Goal: Task Accomplishment & Management: Complete application form

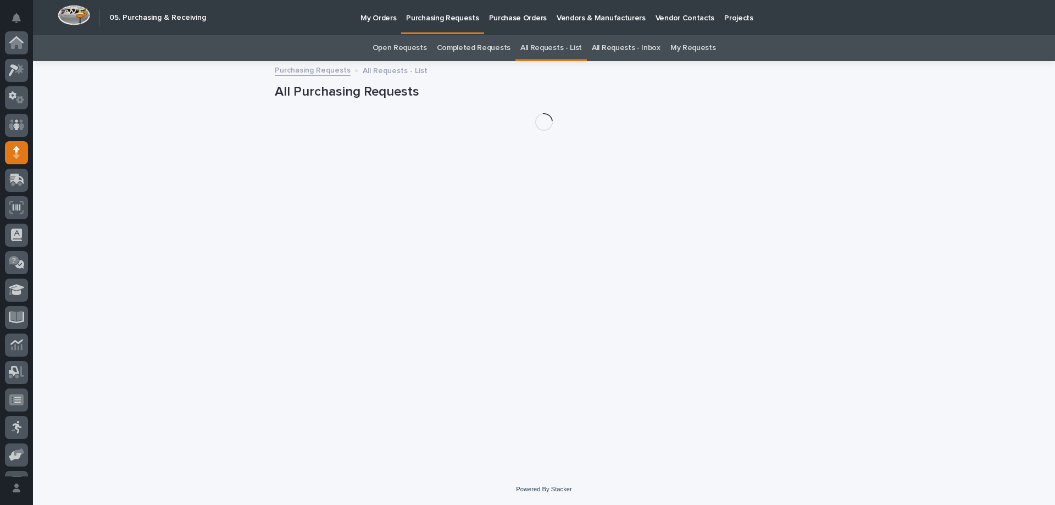
scroll to position [77, 0]
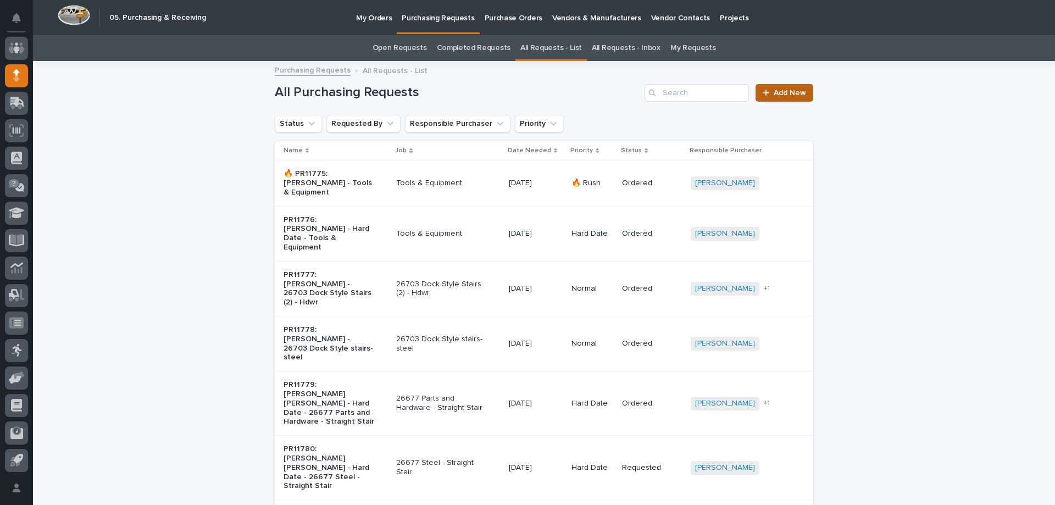
click at [783, 94] on span "Add New" at bounding box center [789, 93] width 32 height 8
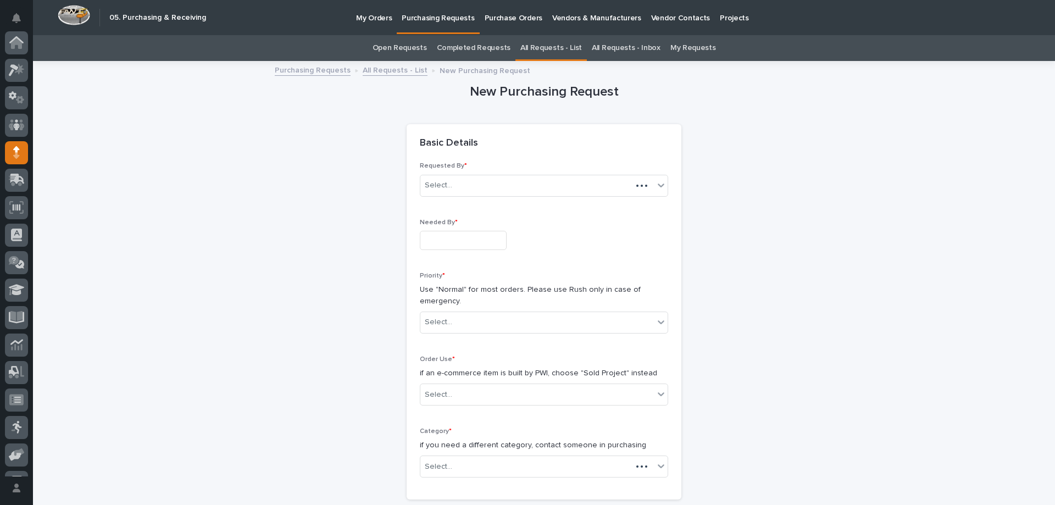
scroll to position [77, 0]
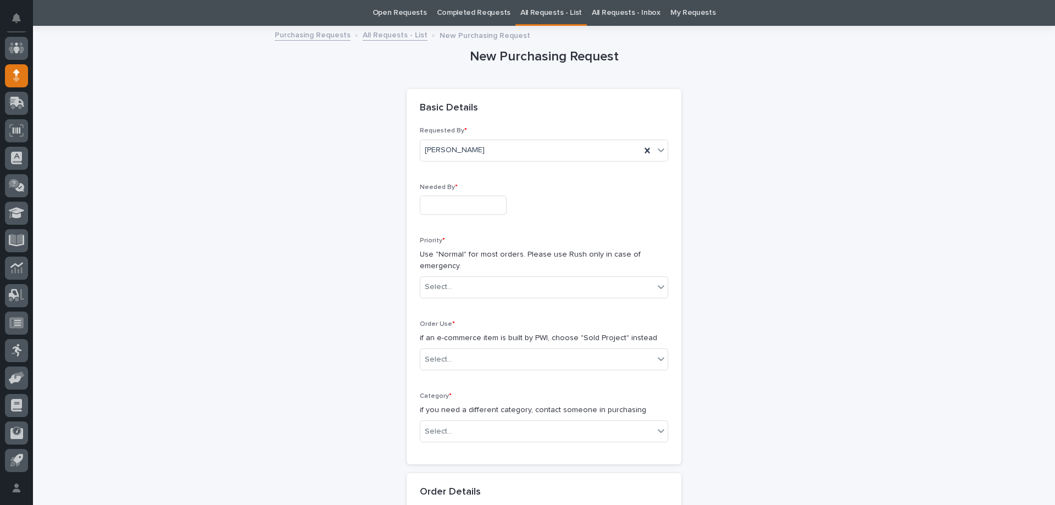
click at [445, 199] on input "text" at bounding box center [463, 205] width 87 height 19
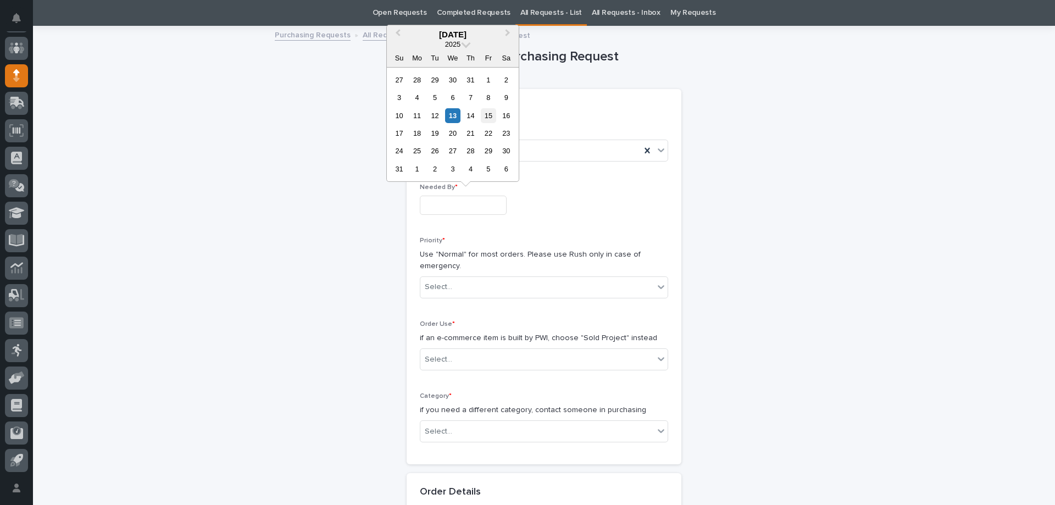
click at [491, 116] on div "15" at bounding box center [488, 115] width 15 height 15
type input "**********"
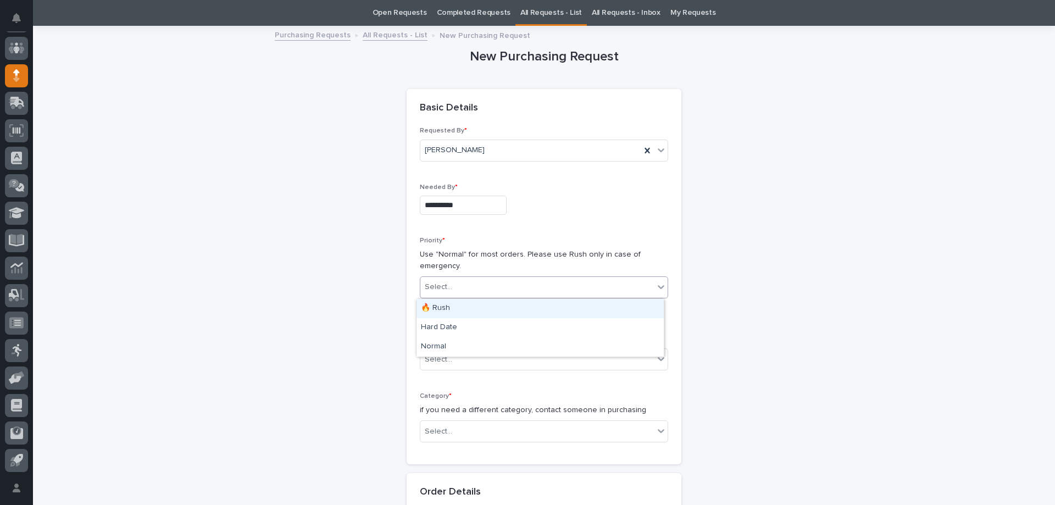
click at [459, 282] on div "Select..." at bounding box center [536, 287] width 233 height 18
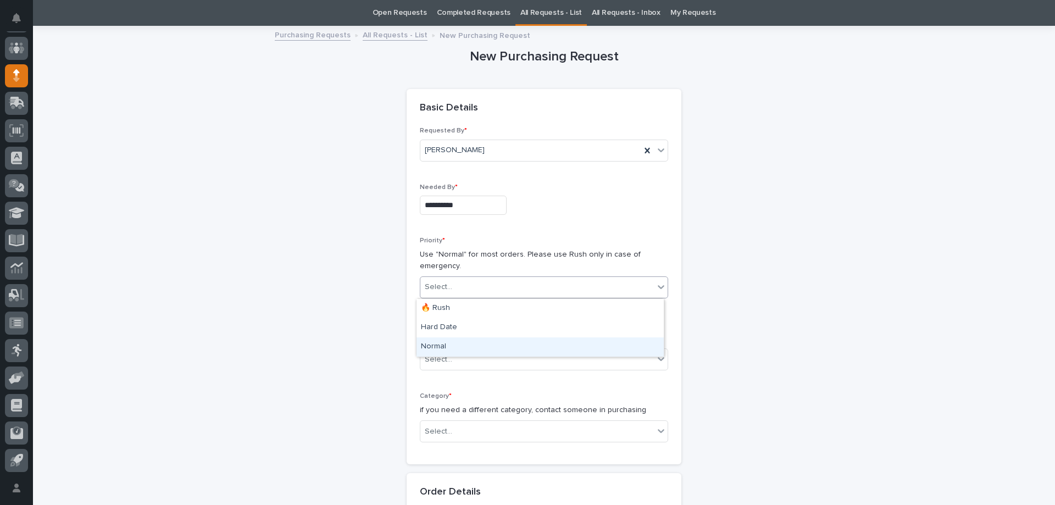
click at [449, 347] on div "Normal" at bounding box center [539, 346] width 247 height 19
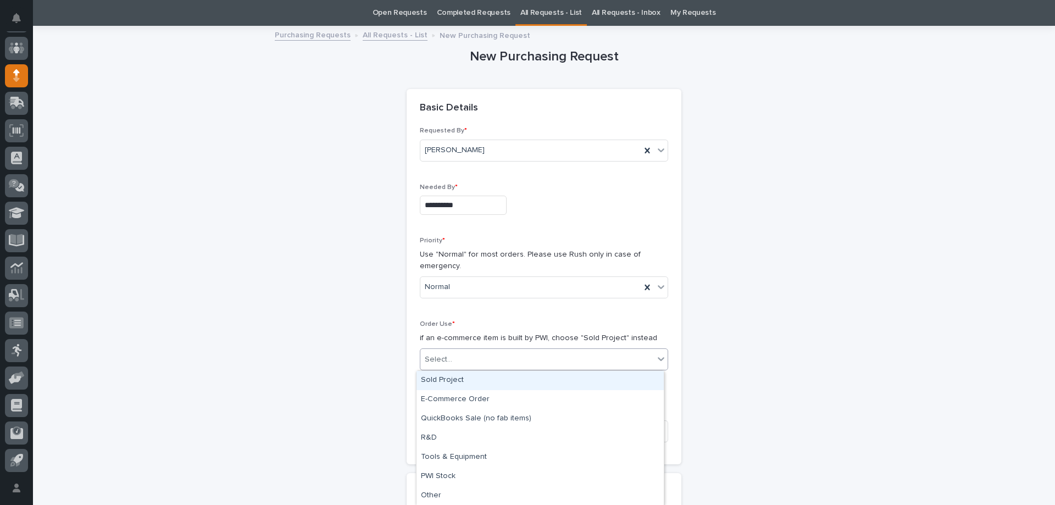
click at [452, 349] on div "Select..." at bounding box center [544, 359] width 248 height 22
click at [451, 378] on div "Sold Project" at bounding box center [539, 380] width 247 height 19
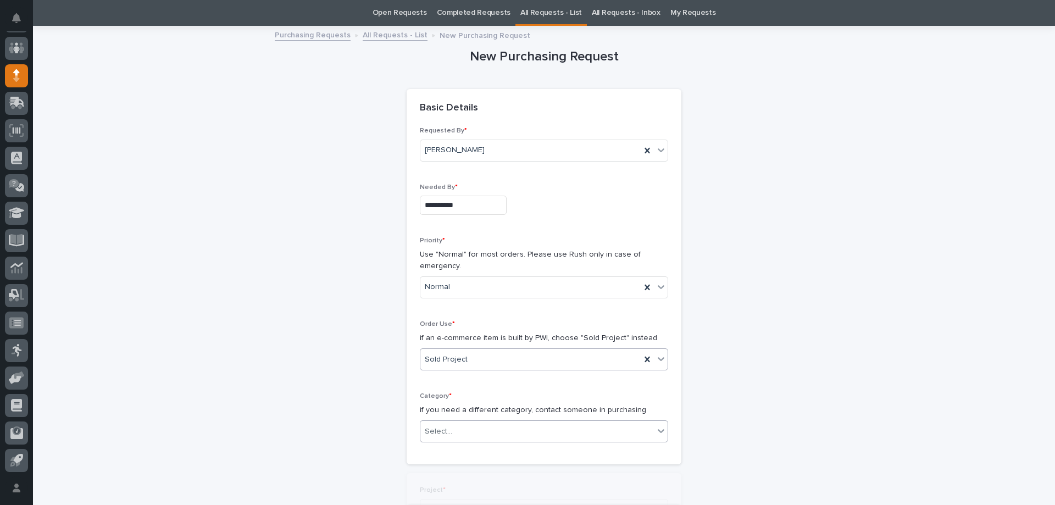
click at [452, 423] on div "Select..." at bounding box center [536, 431] width 233 height 18
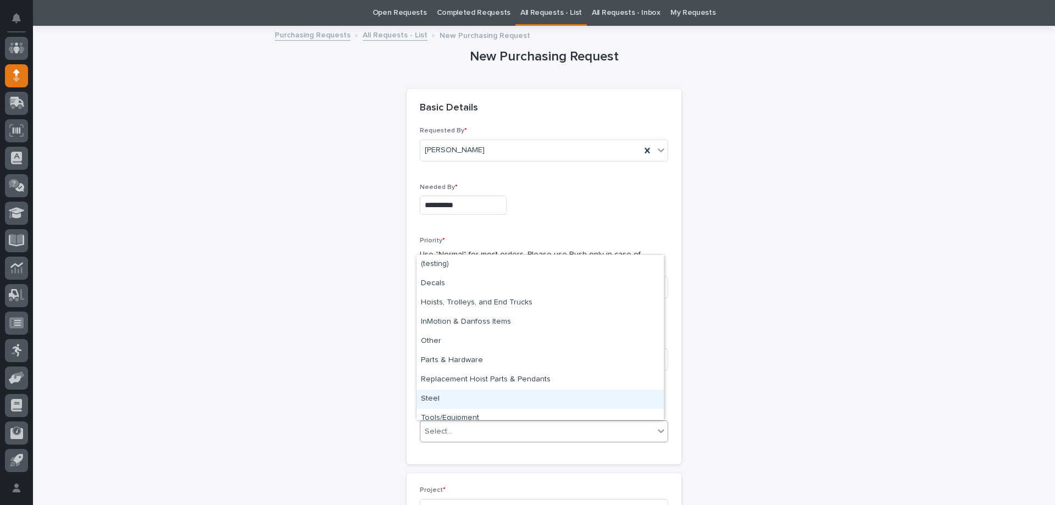
click at [454, 400] on div "Steel" at bounding box center [539, 398] width 247 height 19
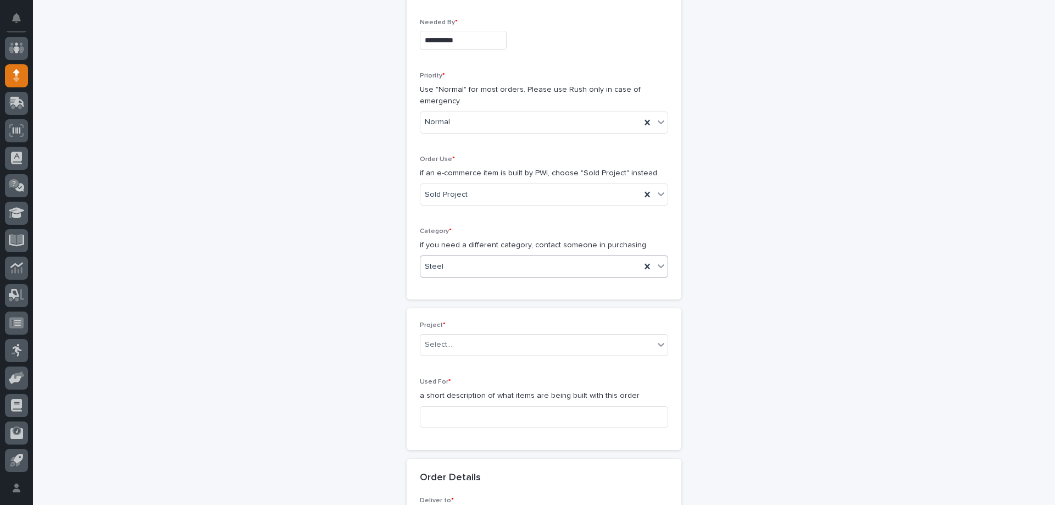
scroll to position [255, 0]
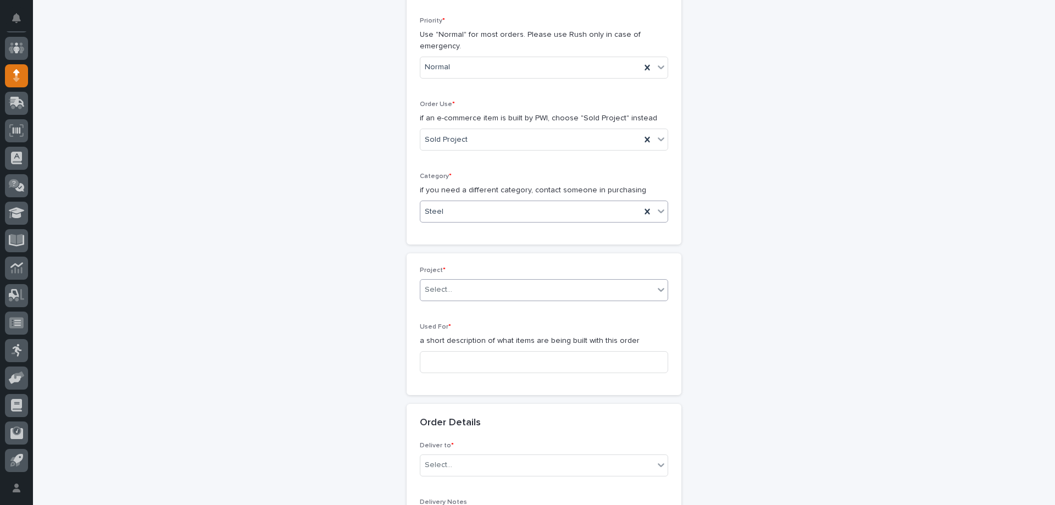
click at [471, 292] on div "Select..." at bounding box center [536, 290] width 233 height 18
type input "*****"
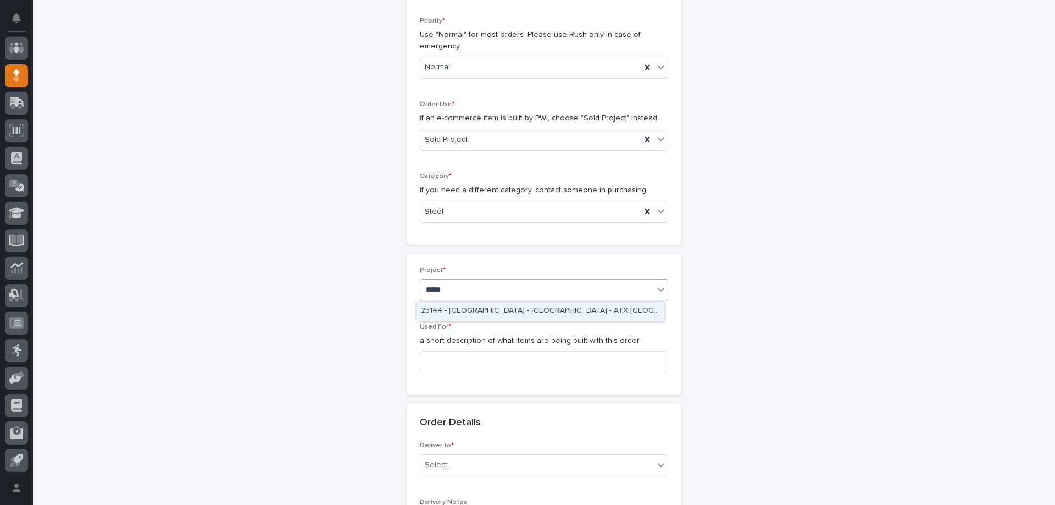
drag, startPoint x: 483, startPoint y: 304, endPoint x: 481, endPoint y: 319, distance: 14.9
click at [483, 304] on div "25144 - [GEOGRAPHIC_DATA] - [GEOGRAPHIC_DATA] - ATX [GEOGRAPHIC_DATA]" at bounding box center [539, 311] width 247 height 19
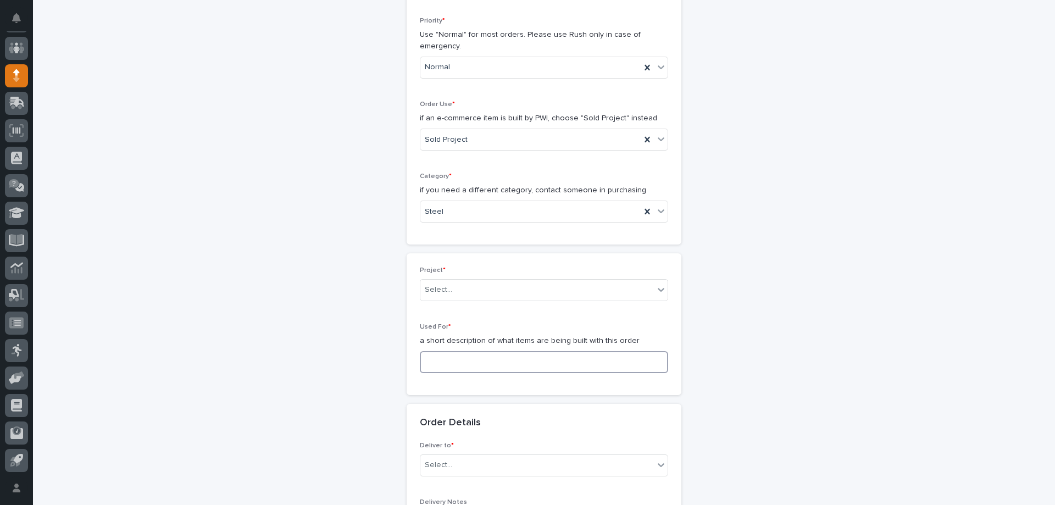
click at [471, 360] on input at bounding box center [544, 362] width 248 height 22
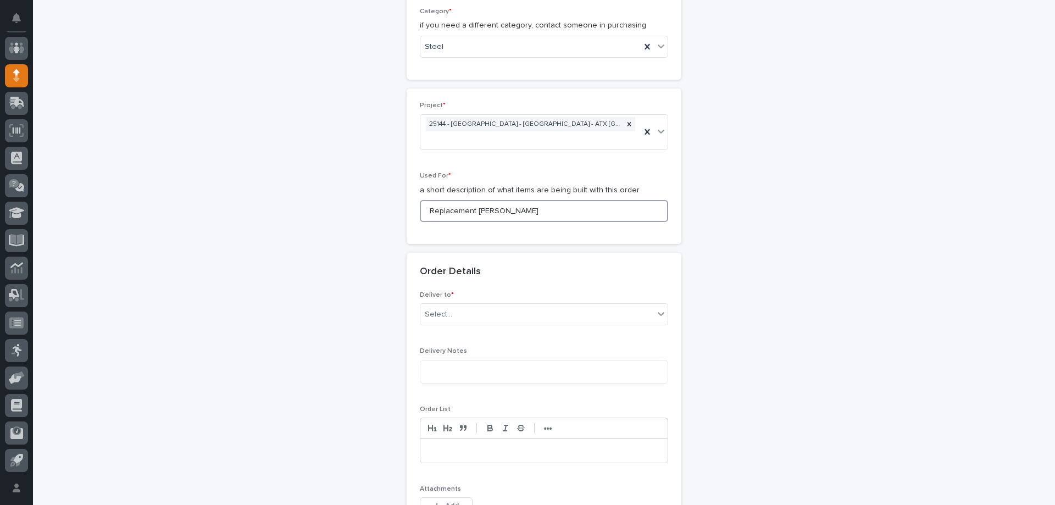
scroll to position [475, 0]
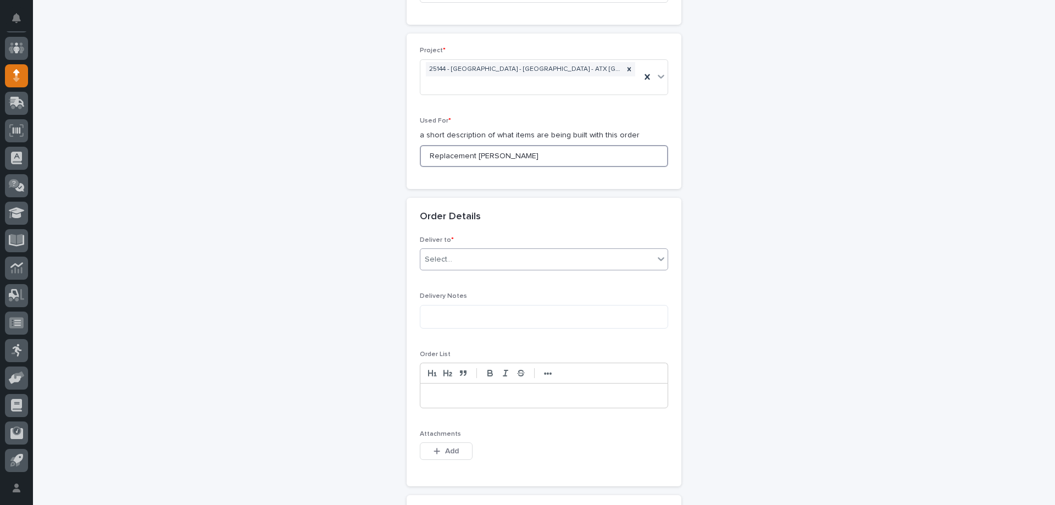
type input "Replacement [PERSON_NAME]"
click at [458, 251] on div "Select..." at bounding box center [536, 260] width 233 height 18
click at [450, 265] on div "PWI" at bounding box center [539, 266] width 247 height 19
click at [443, 320] on div "Delivery Notes" at bounding box center [544, 314] width 248 height 44
click at [449, 309] on textarea at bounding box center [544, 317] width 248 height 24
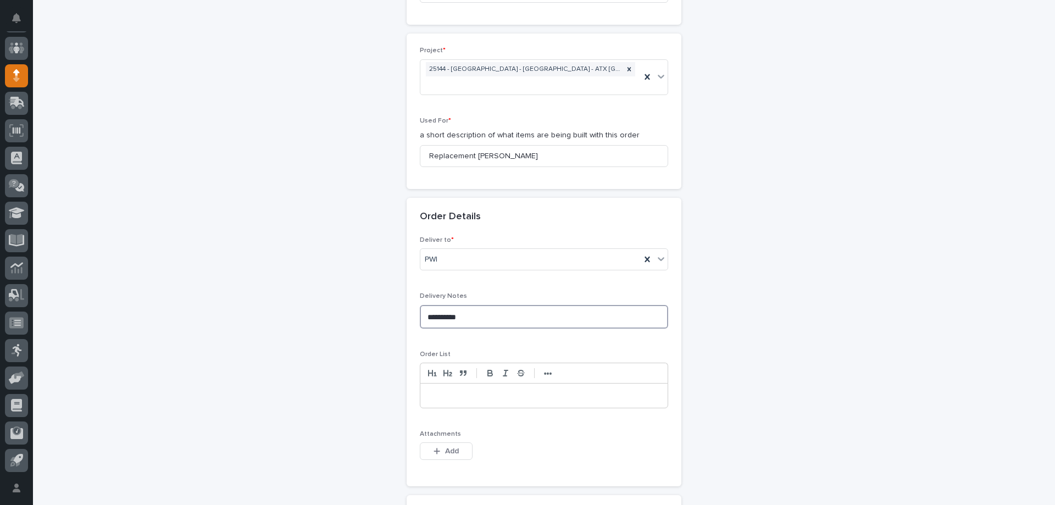
type textarea "**********"
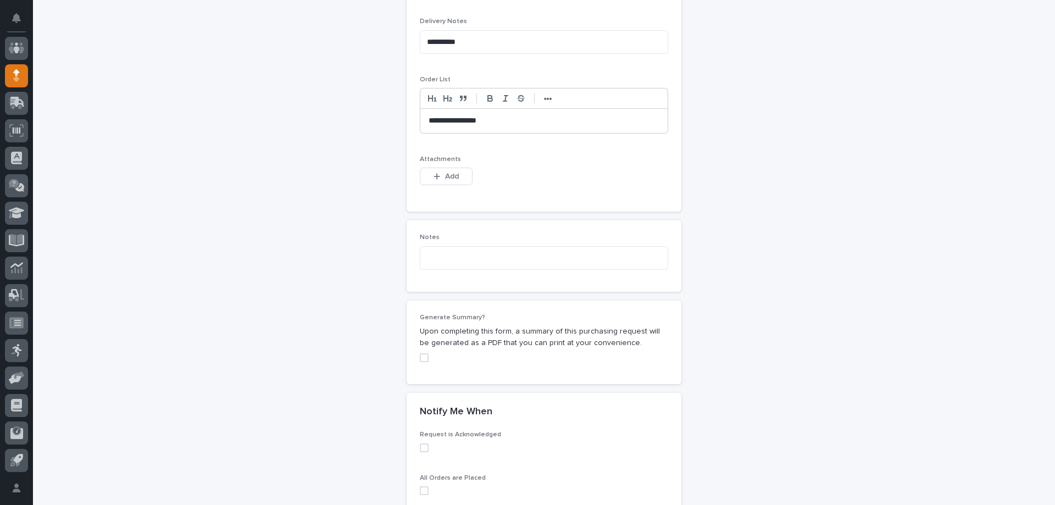
scroll to position [903, 0]
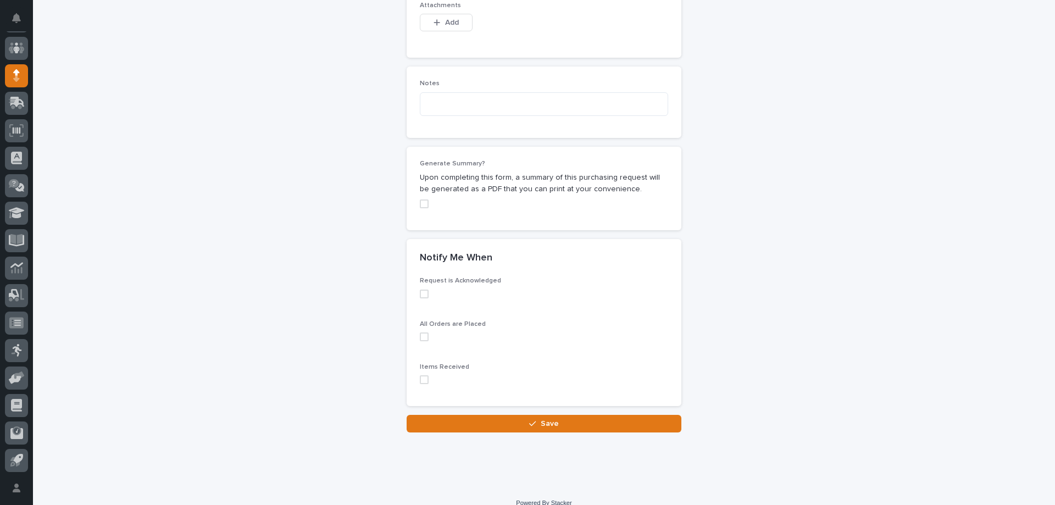
click at [420, 290] on span at bounding box center [424, 294] width 9 height 9
click at [420, 332] on span at bounding box center [424, 336] width 9 height 9
click at [420, 375] on span at bounding box center [424, 379] width 9 height 9
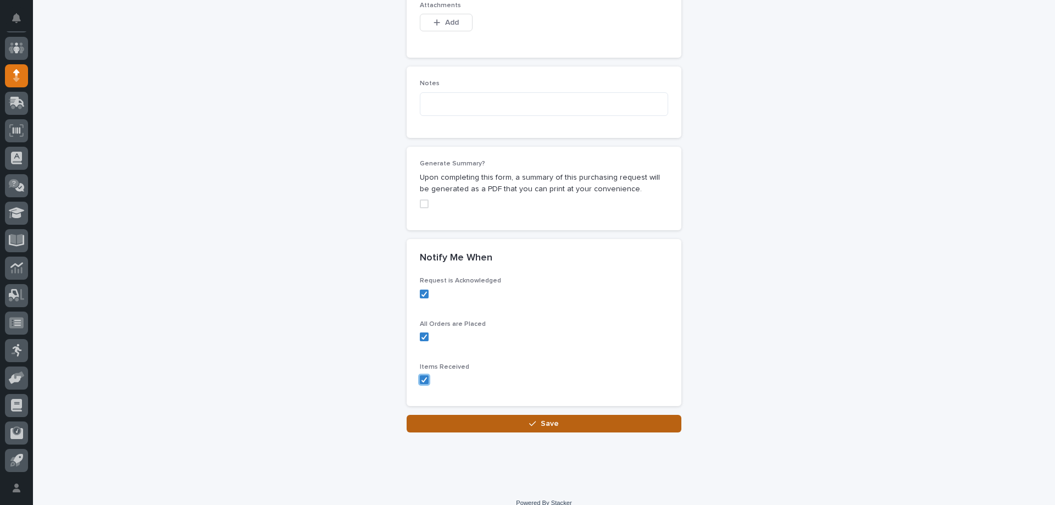
click at [470, 415] on button "Save" at bounding box center [544, 424] width 275 height 18
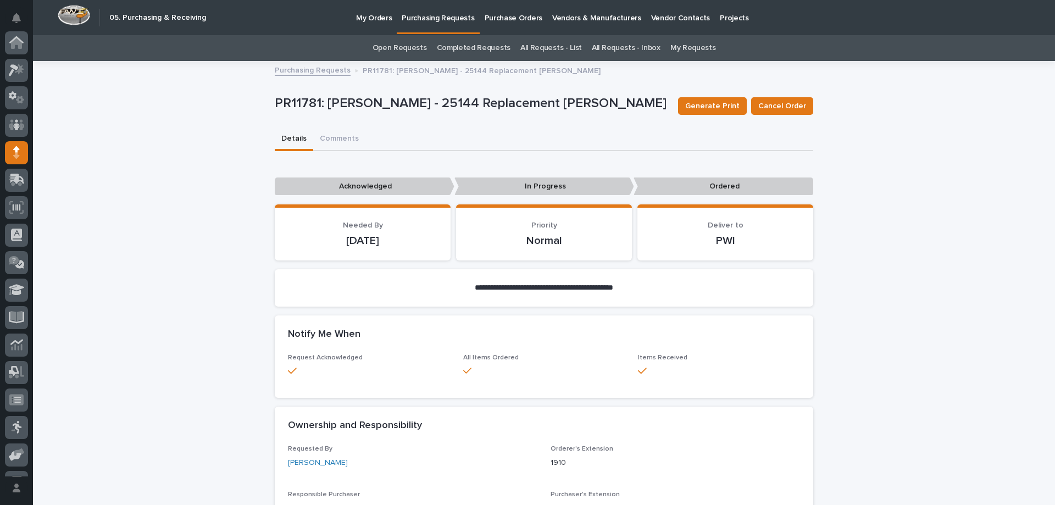
scroll to position [77, 0]
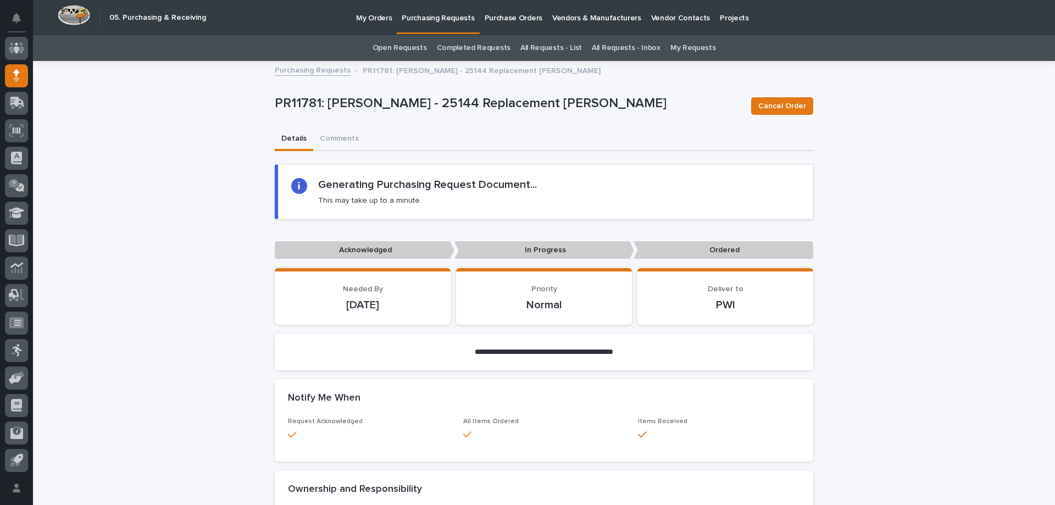
click at [424, 18] on p "Purchasing Requests" at bounding box center [438, 11] width 73 height 23
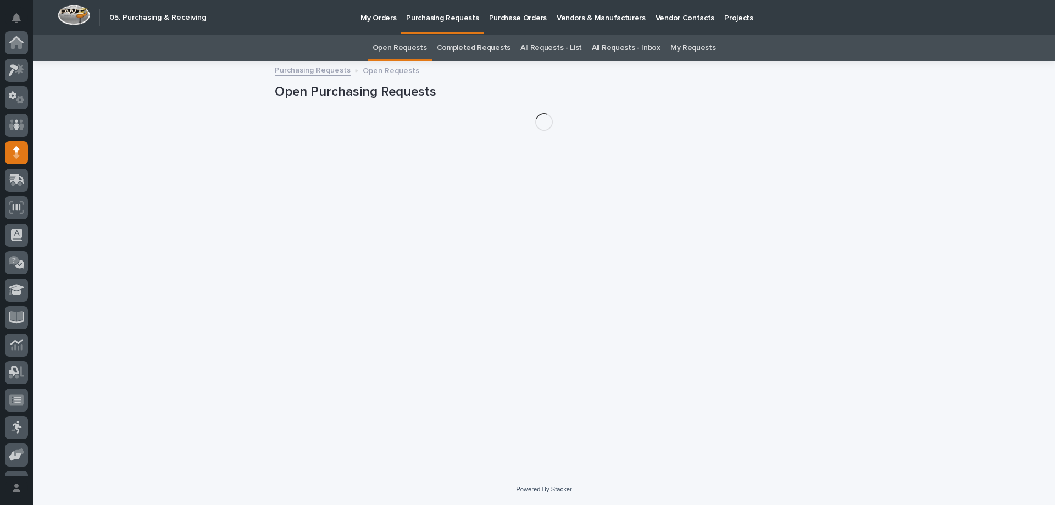
scroll to position [77, 0]
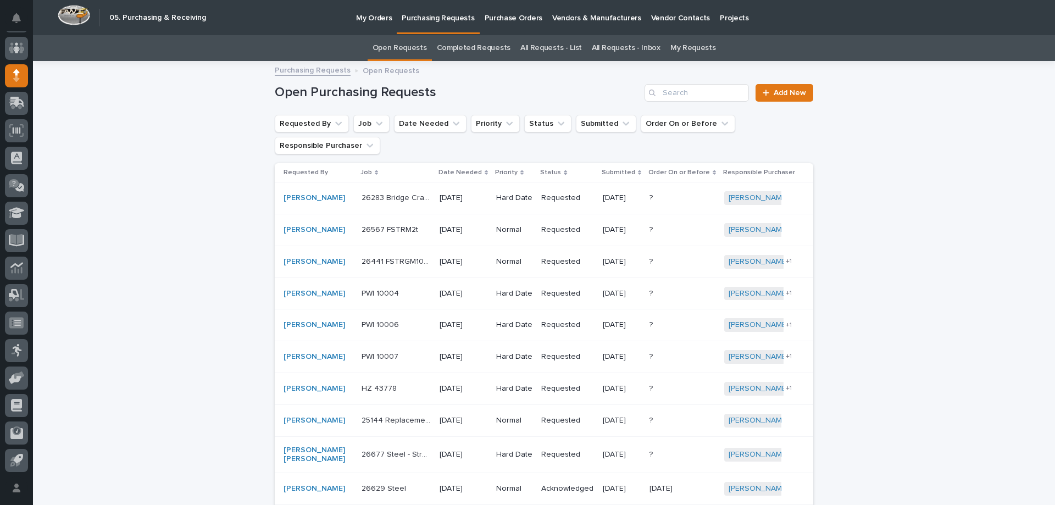
click at [503, 21] on p "Purchase Orders" at bounding box center [514, 11] width 58 height 23
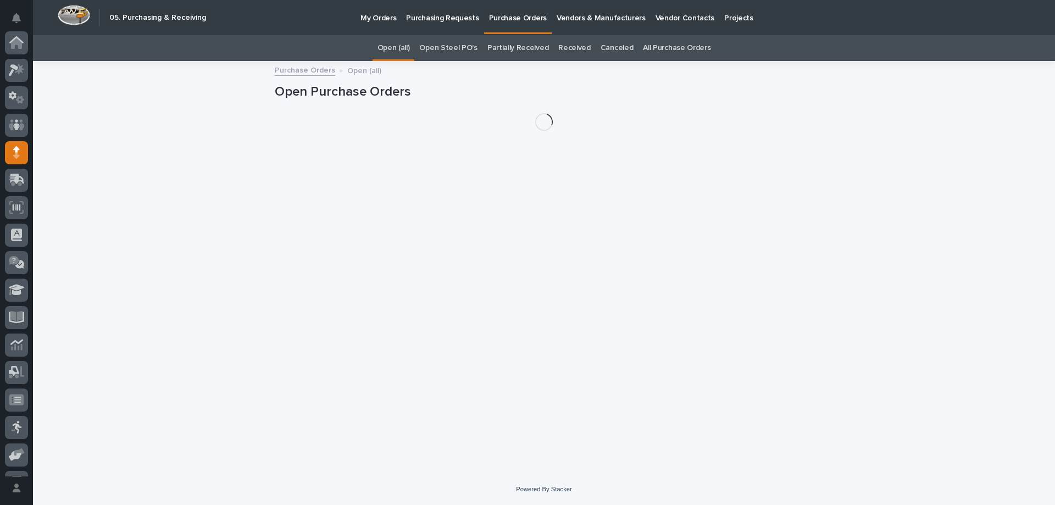
scroll to position [77, 0]
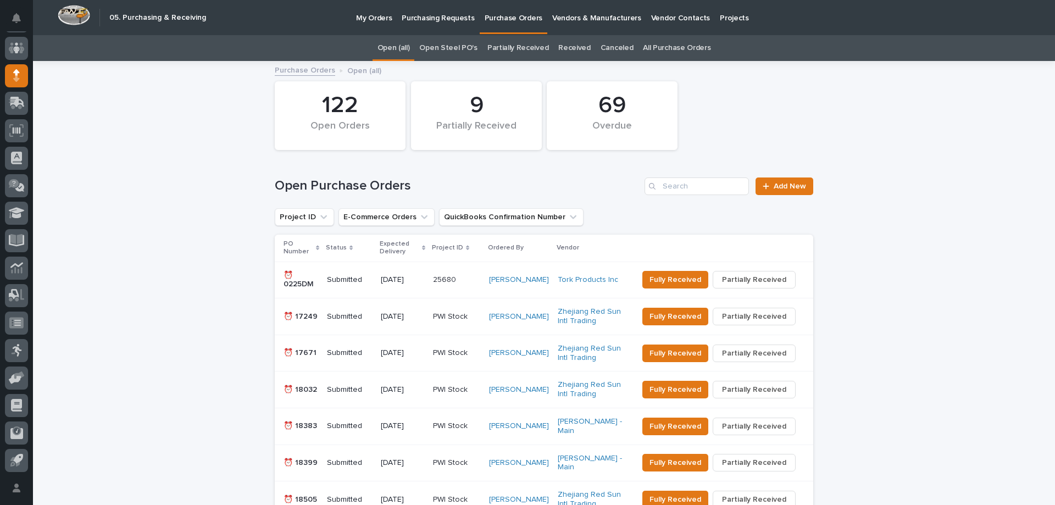
click at [437, 17] on p "Purchasing Requests" at bounding box center [438, 11] width 73 height 23
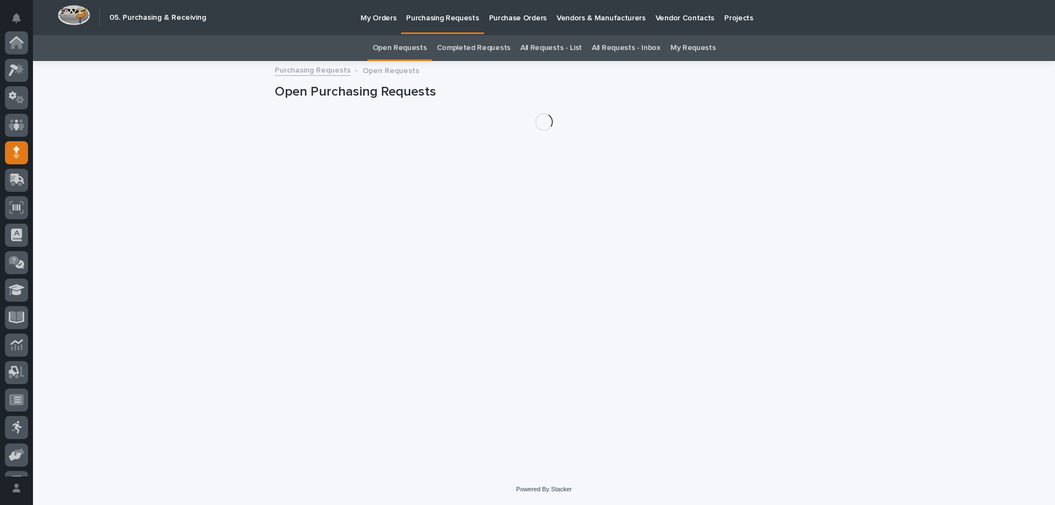
scroll to position [77, 0]
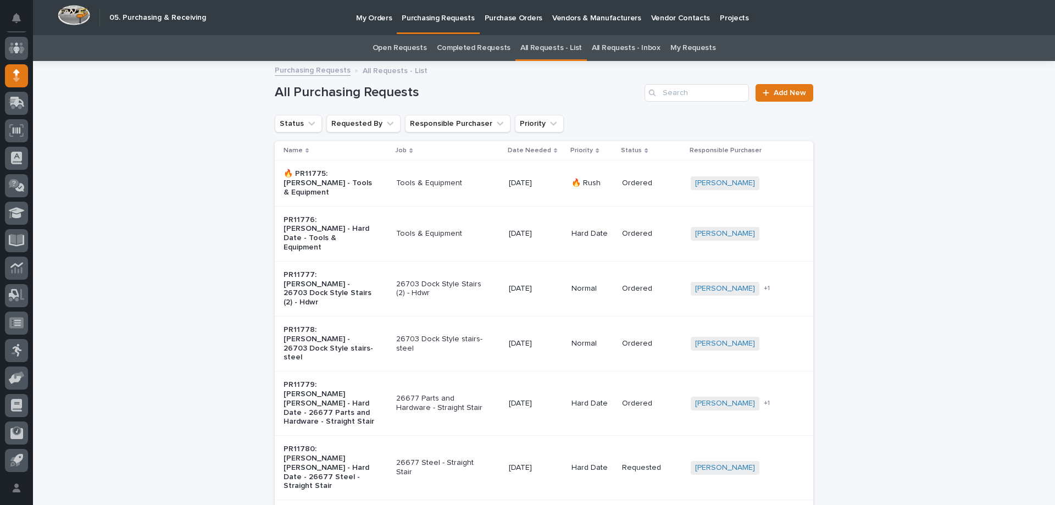
click at [429, 181] on p "Tools & Equipment" at bounding box center [442, 183] width 92 height 9
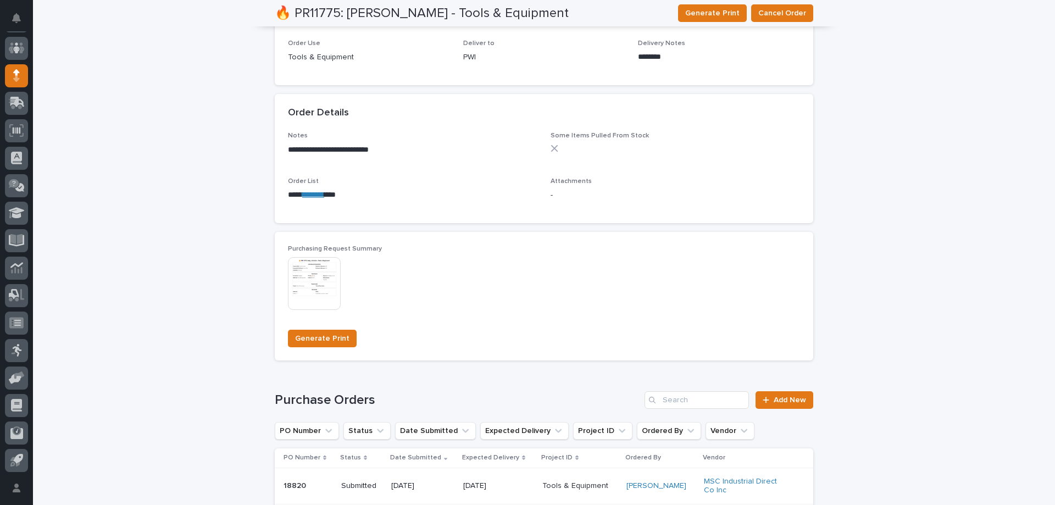
scroll to position [494, 0]
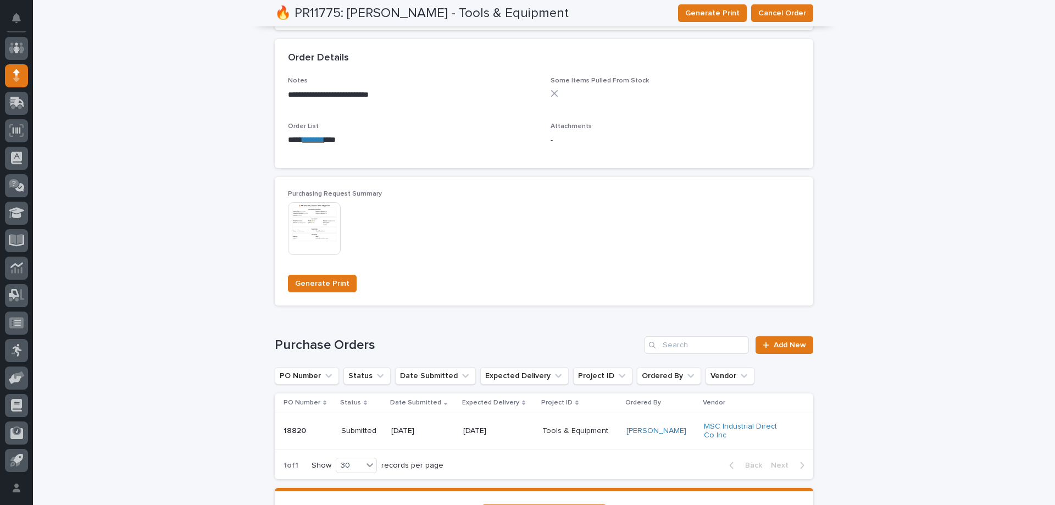
click at [310, 232] on img at bounding box center [314, 228] width 53 height 53
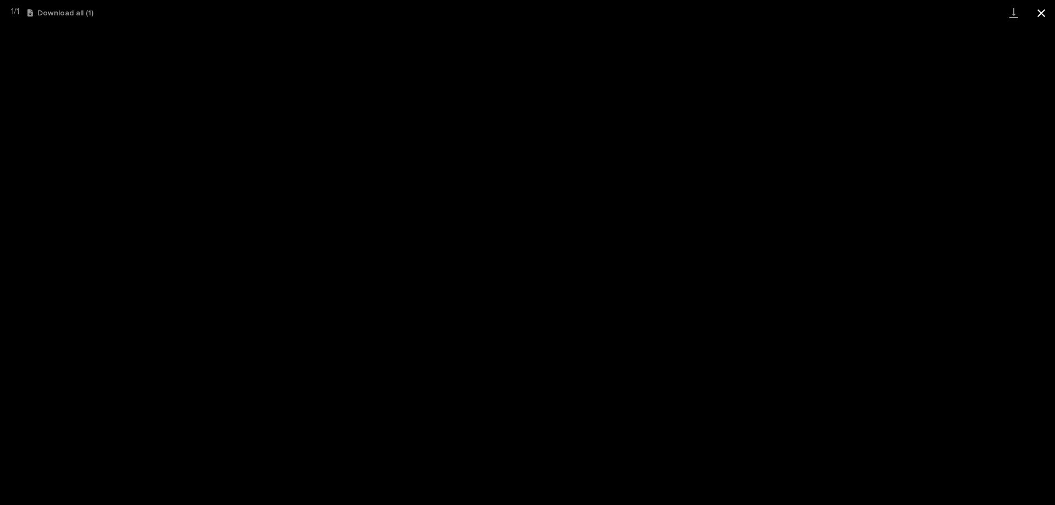
click at [1036, 12] on button "Close gallery" at bounding box center [1040, 13] width 27 height 26
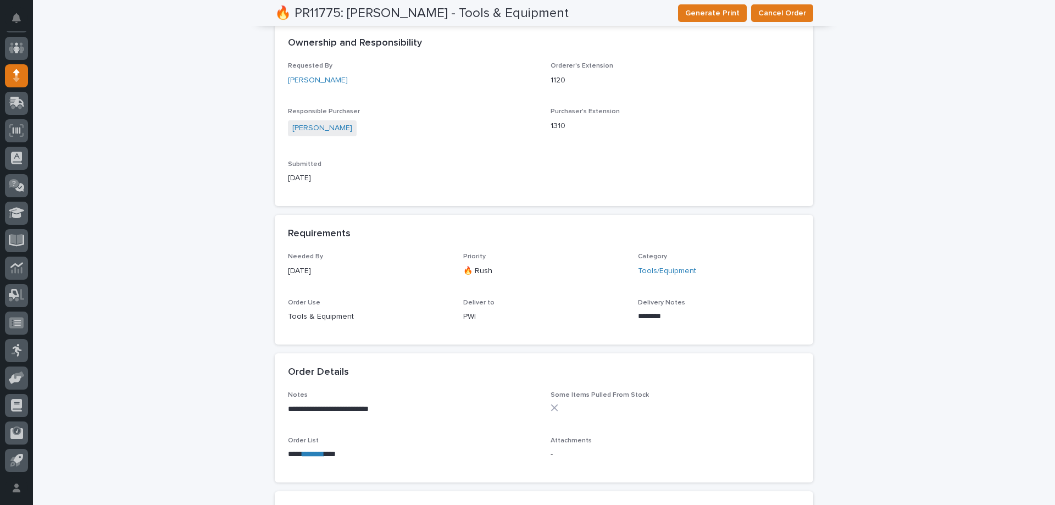
scroll to position [125, 0]
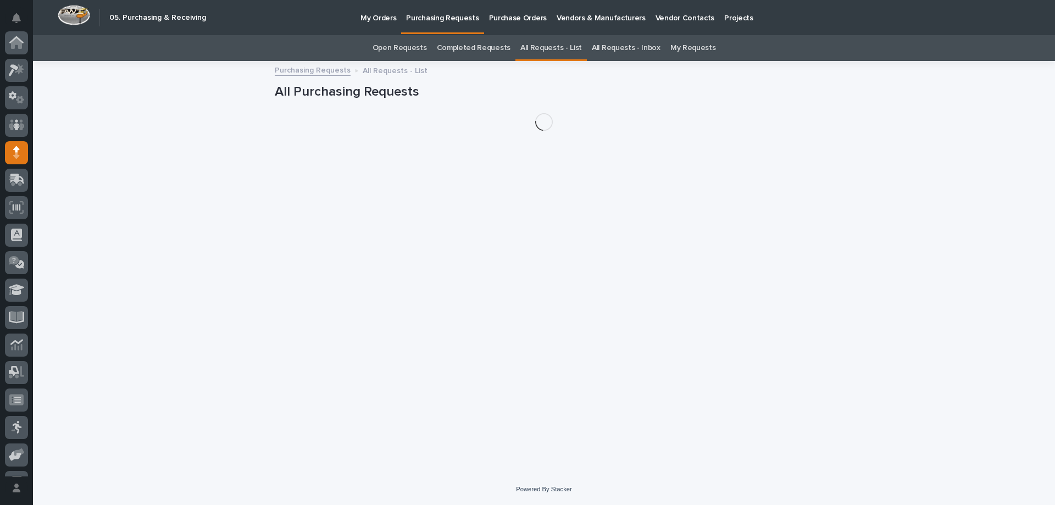
scroll to position [77, 0]
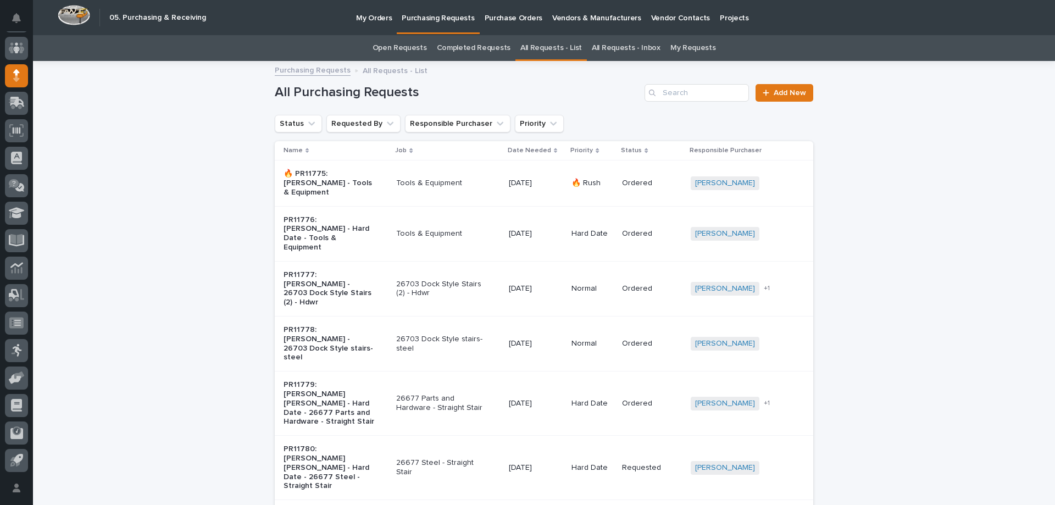
click at [797, 102] on div "All Purchasing Requests Add New" at bounding box center [544, 88] width 538 height 53
click at [792, 98] on link "Add New" at bounding box center [784, 93] width 58 height 18
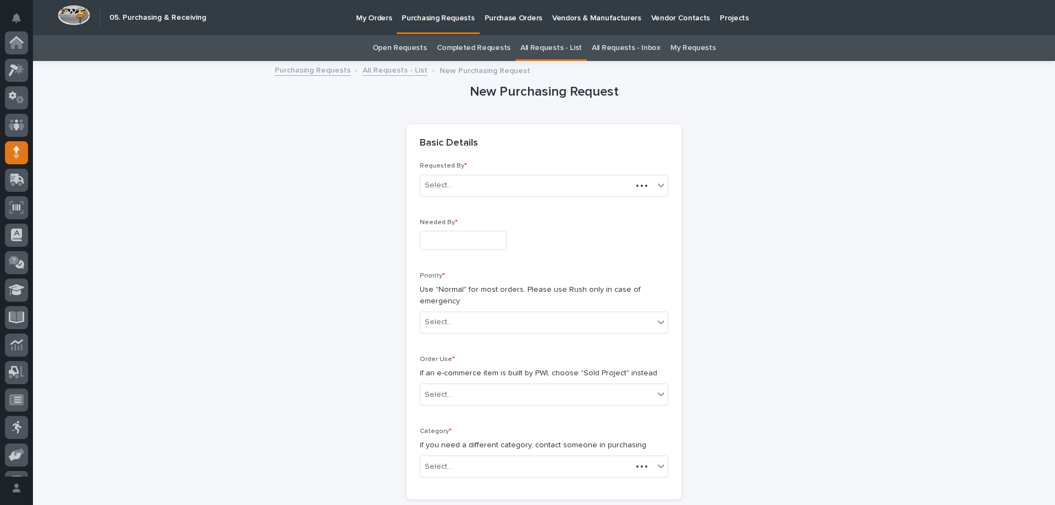
scroll to position [77, 0]
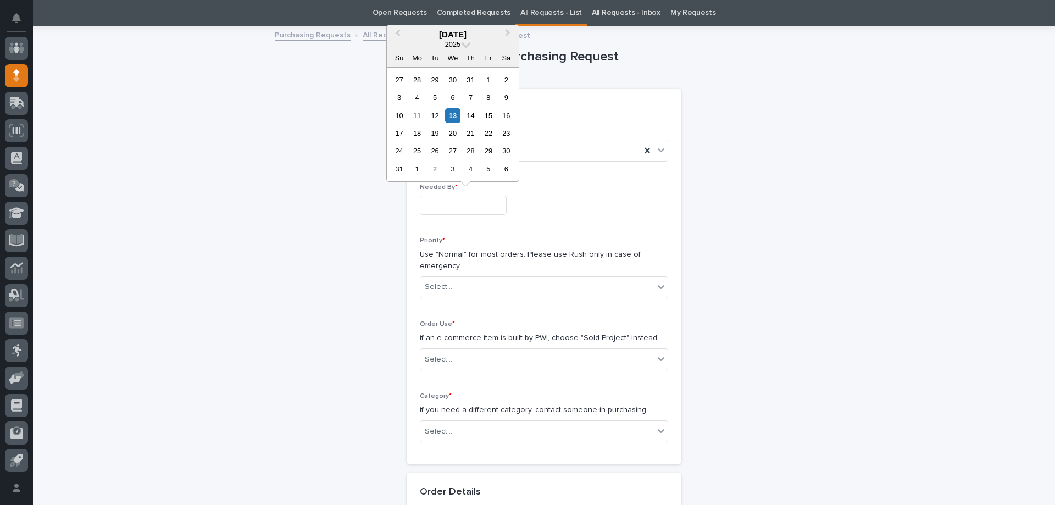
click at [439, 204] on input "text" at bounding box center [463, 205] width 87 height 19
click at [453, 131] on div "20" at bounding box center [452, 133] width 15 height 15
type input "**********"
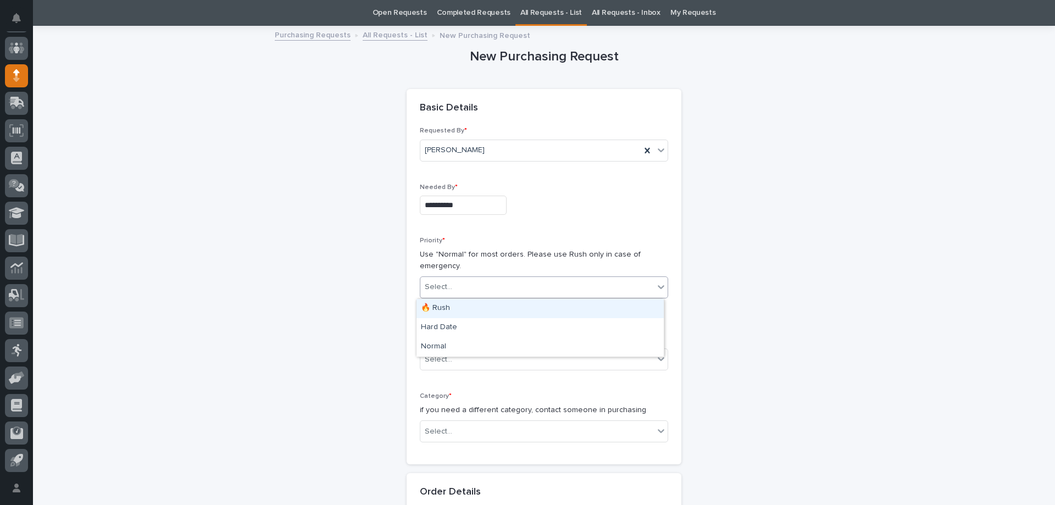
click at [456, 276] on div "Select..." at bounding box center [544, 287] width 248 height 22
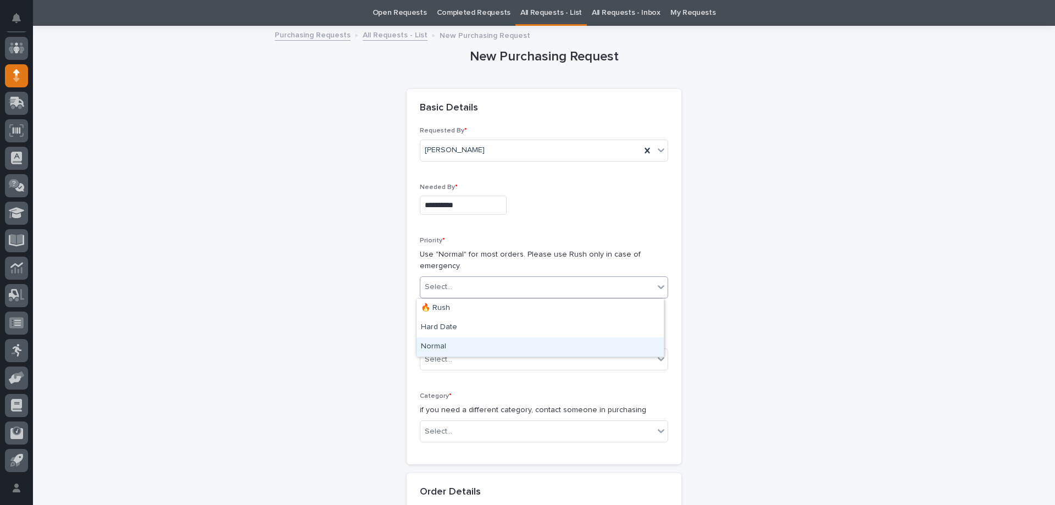
click at [442, 344] on div "Normal" at bounding box center [539, 346] width 247 height 19
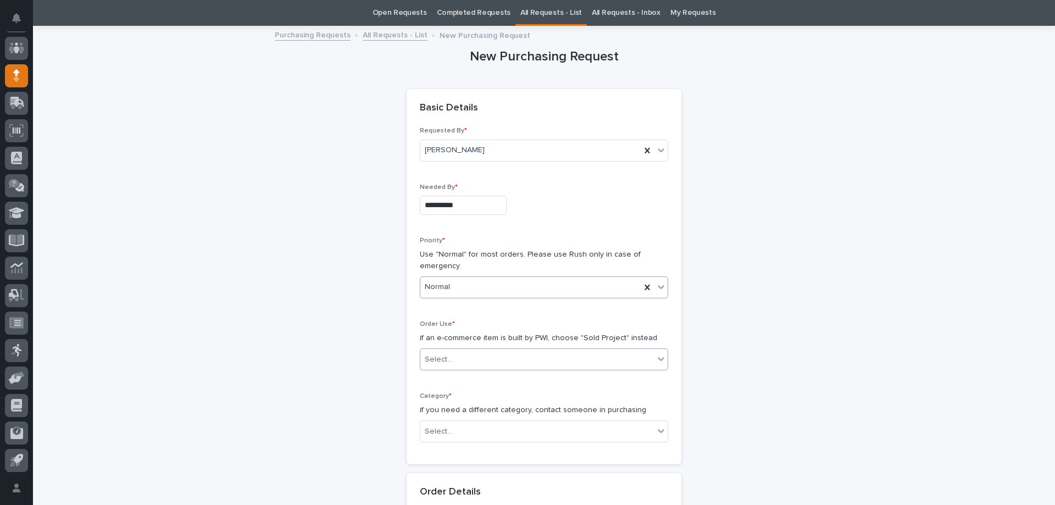
click at [452, 357] on div "Select..." at bounding box center [536, 359] width 233 height 18
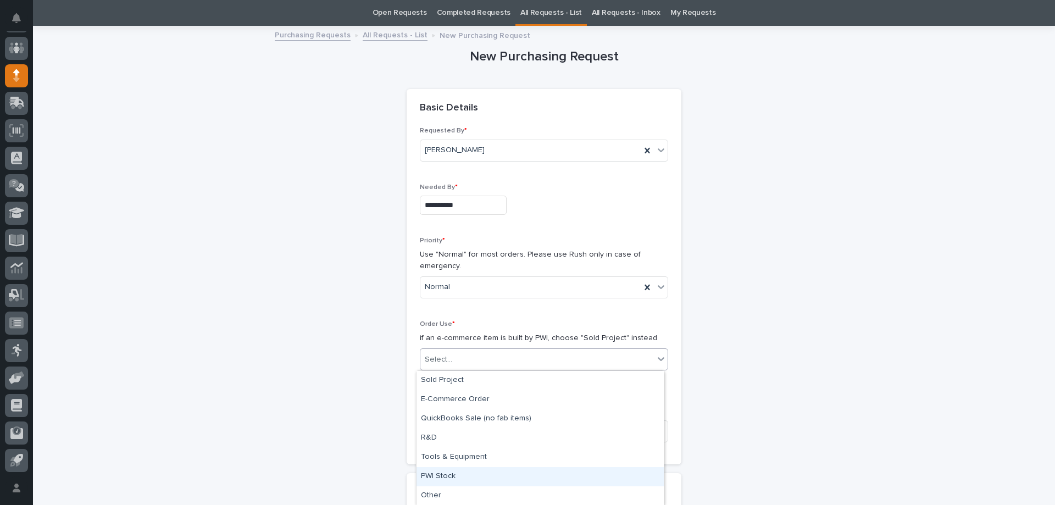
click at [447, 481] on div "PWI Stock" at bounding box center [539, 476] width 247 height 19
click at [454, 431] on div "Select..." at bounding box center [536, 431] width 233 height 18
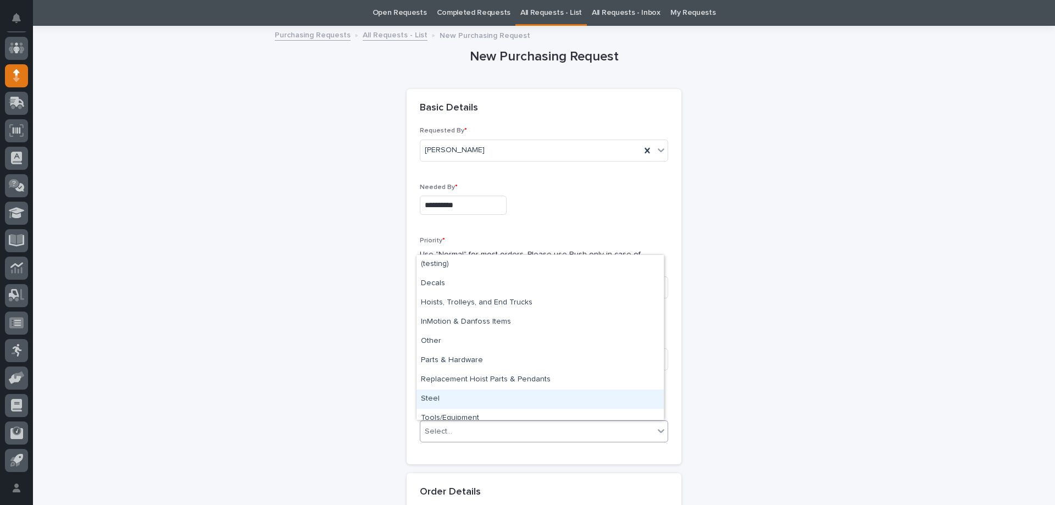
click at [443, 397] on div "Steel" at bounding box center [539, 398] width 247 height 19
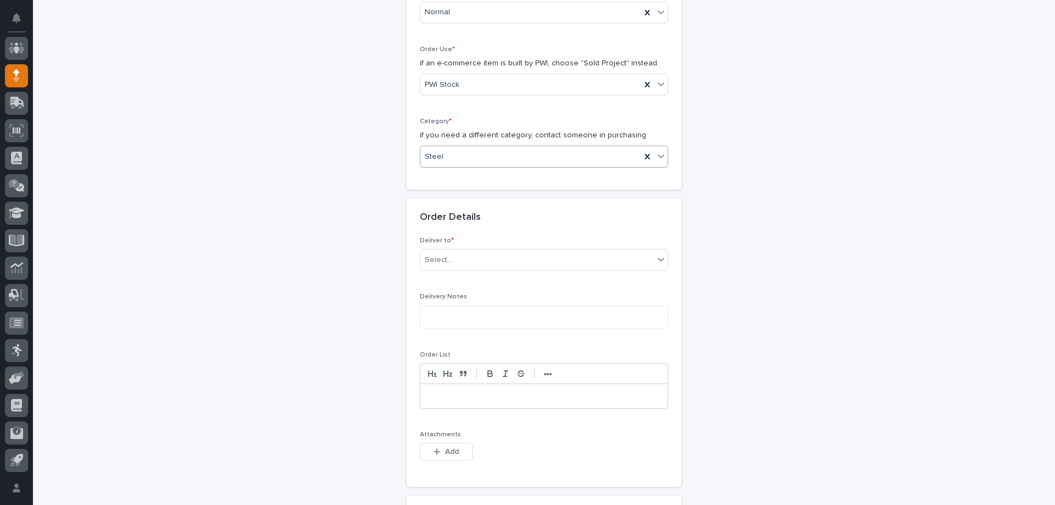
scroll to position [420, 0]
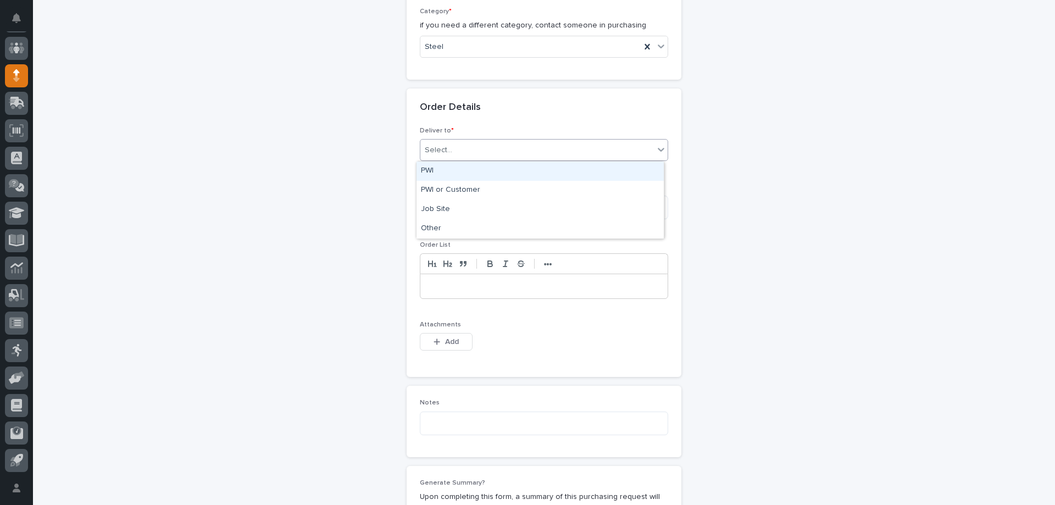
click at [469, 154] on div "Select..." at bounding box center [536, 150] width 233 height 18
click at [463, 170] on div "PWI" at bounding box center [539, 171] width 247 height 19
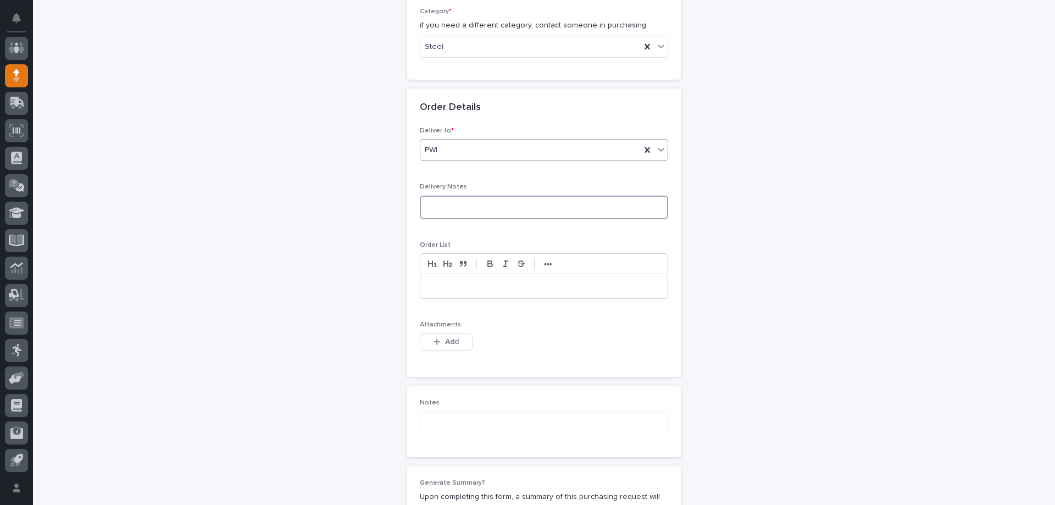
click at [460, 203] on textarea at bounding box center [544, 208] width 248 height 24
type textarea "**********"
click at [495, 411] on textarea at bounding box center [544, 423] width 248 height 24
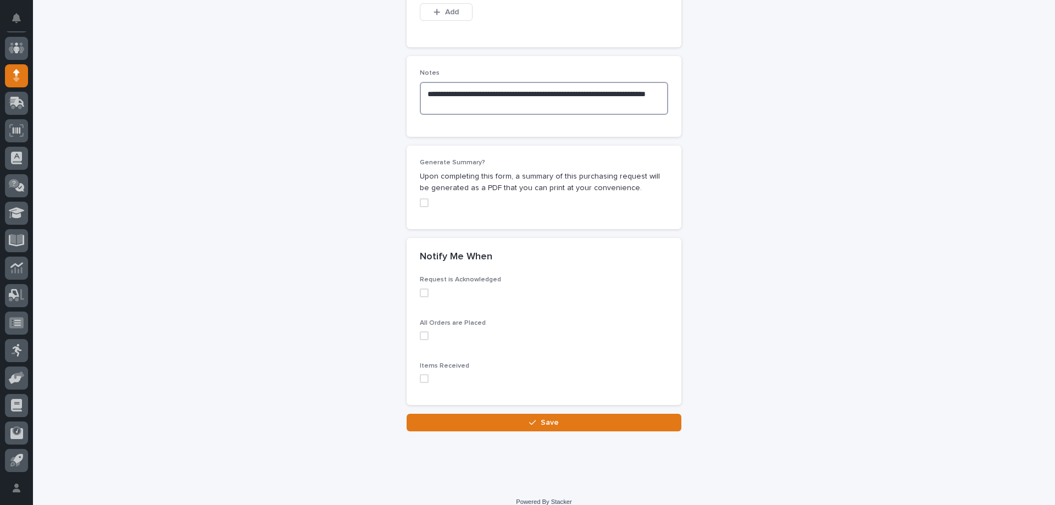
scroll to position [762, 0]
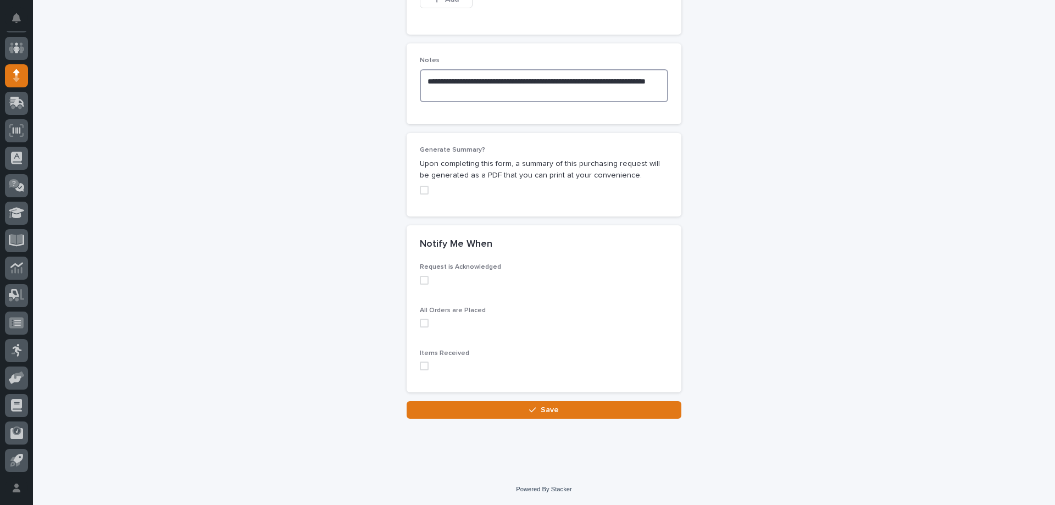
click at [420, 277] on span at bounding box center [424, 280] width 9 height 9
type textarea "**********"
click at [420, 321] on span at bounding box center [424, 323] width 9 height 9
click at [420, 367] on span at bounding box center [424, 365] width 9 height 9
click at [578, 411] on button "Save" at bounding box center [544, 410] width 275 height 18
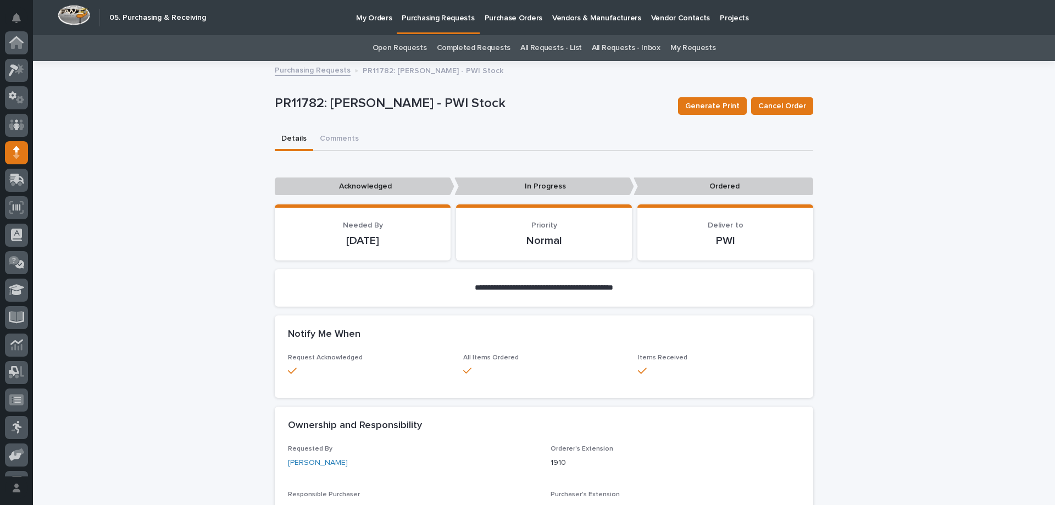
scroll to position [77, 0]
